Goal: Task Accomplishment & Management: Use online tool/utility

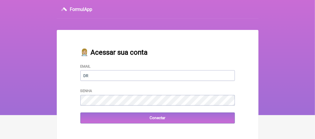
type input "[EMAIL_ADDRESS][DOMAIN_NAME]"
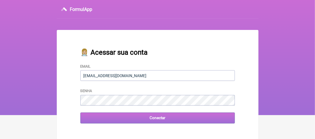
click at [90, 121] on input "Conectar" at bounding box center [158, 118] width 155 height 11
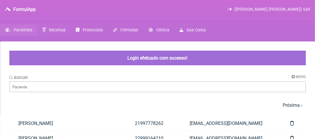
click at [50, 29] on span "Receitas" at bounding box center [57, 30] width 16 height 5
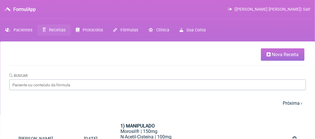
click at [291, 54] on span "Nova Receita" at bounding box center [285, 54] width 27 height 5
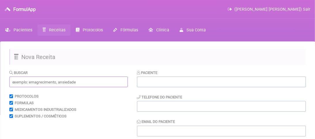
click at [28, 84] on input "text" at bounding box center [68, 82] width 119 height 11
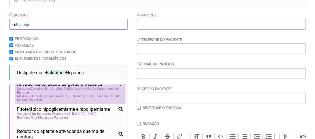
scroll to position [81, 0]
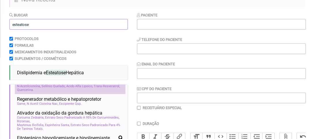
type input "esteatose"
click at [55, 92] on div "N-Acetilcisteína Selênio Quelado Ácido Alfa Lipoico Trans-Resveratrol Quercetina" at bounding box center [70, 89] width 106 height 8
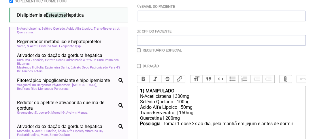
scroll to position [144, 0]
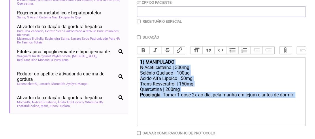
drag, startPoint x: 139, startPoint y: 68, endPoint x: 155, endPoint y: 106, distance: 41.2
click at [155, 106] on trix-editor "1) MANIPULADO N-Acetilcisteína | 300mg Selênio Quelado | 100µg Ácido Alfa Lipoi…" at bounding box center [221, 91] width 169 height 69
type trix-editor "<div><strong>1) MANIPULADO</strong></div><div>N-Acetilcisteína | 300mg</div><di…"
copy trix-editor "1) MANIPULADO N-Acetilcisteína | 300mg Selênio Quelado | 100µg Ácido Alfa Lipoi…"
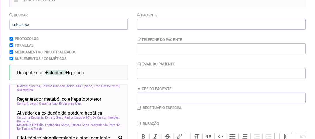
scroll to position [0, 0]
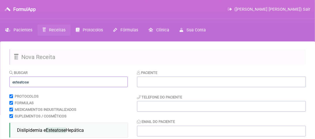
click at [33, 85] on input "esteatose" at bounding box center [68, 82] width 119 height 11
type input "e"
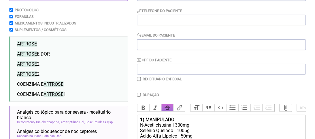
scroll to position [115, 0]
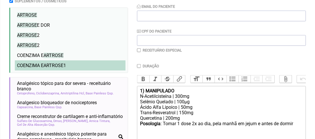
type input "artrose"
click at [48, 65] on span "ARTROSE" at bounding box center [54, 65] width 20 height 5
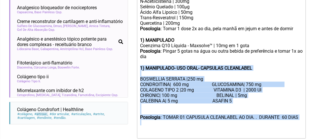
scroll to position [211, 0]
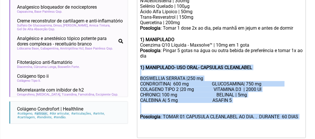
drag, startPoint x: 139, startPoint y: 81, endPoint x: 169, endPoint y: 130, distance: 56.6
click at [169, 130] on trix-editor "1) MANIPULADO N-Acetilcisteína | 300mg Selênio Quelado | 100µg Ácido Alfa Lipoi…" at bounding box center [221, 64] width 169 height 148
type trix-editor "<lor><ipsumd>9) SITAMETCON</adipis></eli><sed>D-Eiusmodtempori | 066ut</lab><et…"
copy trix-editor "1) MANIPULADO- USO ORAL- CAPSULAS CLEANLABEL BOSWELLIA SERRATA |250 mg CONDROIT…"
click at [262, 76] on div "1) MANIPULADO- USO ORAL- CAPSULAS CLEANLABEL" at bounding box center [221, 70] width 163 height 11
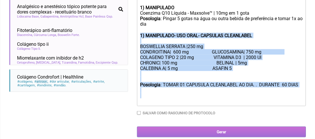
scroll to position [252, 0]
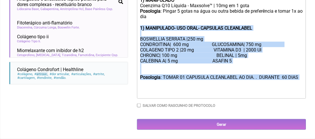
drag, startPoint x: 139, startPoint y: 73, endPoint x: 194, endPoint y: 90, distance: 57.8
click at [194, 90] on trix-editor "1) MANIPULADO N-Acetilcisteína | 300mg Selênio Quelado | 100µg Ácido Alfa Lipoi…" at bounding box center [221, 25] width 169 height 148
copy trix-editor "1) MANIPULADO- USO ORAL- CAPSULAS CLEANLABEL BOSWELLIA SERRATA |250 mg CONDROIT…"
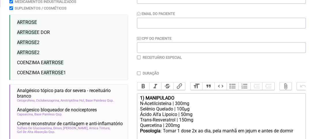
scroll to position [0, 0]
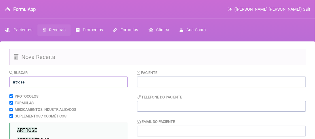
click at [25, 79] on input "artrose" at bounding box center [68, 82] width 119 height 11
type input "a"
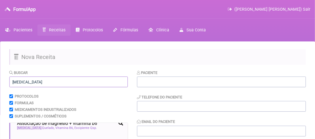
type input "[MEDICAL_DATA]"
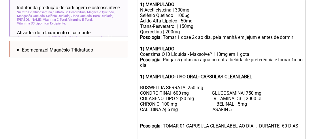
scroll to position [231, 0]
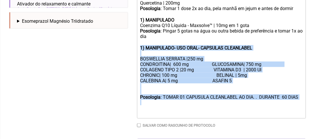
drag, startPoint x: 138, startPoint y: 53, endPoint x: 184, endPoint y: 114, distance: 76.2
click at [184, 114] on trix-editor "1) MANIPULADO N-Acetilcisteína | 300mg Selênio Quelado | 100µg Ácido Alfa Lipoi…" at bounding box center [221, 45] width 169 height 148
copy trix-editor "1) MANIPULADO- USO ORAL- CAPSULAS CLEANLABEL BOSWELLIA SERRATA |250 mg CONDROIT…"
